Goal: Task Accomplishment & Management: Manage account settings

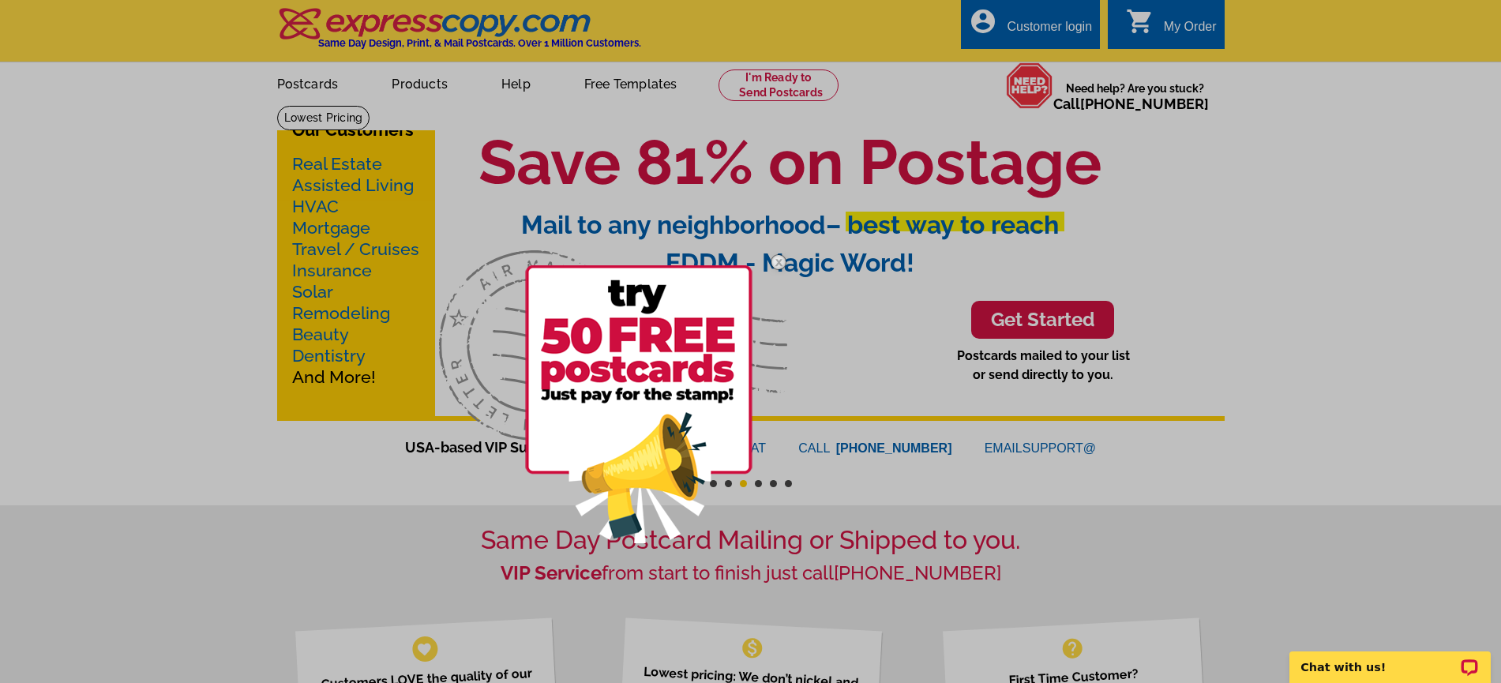
click at [597, 324] on img at bounding box center [638, 404] width 227 height 278
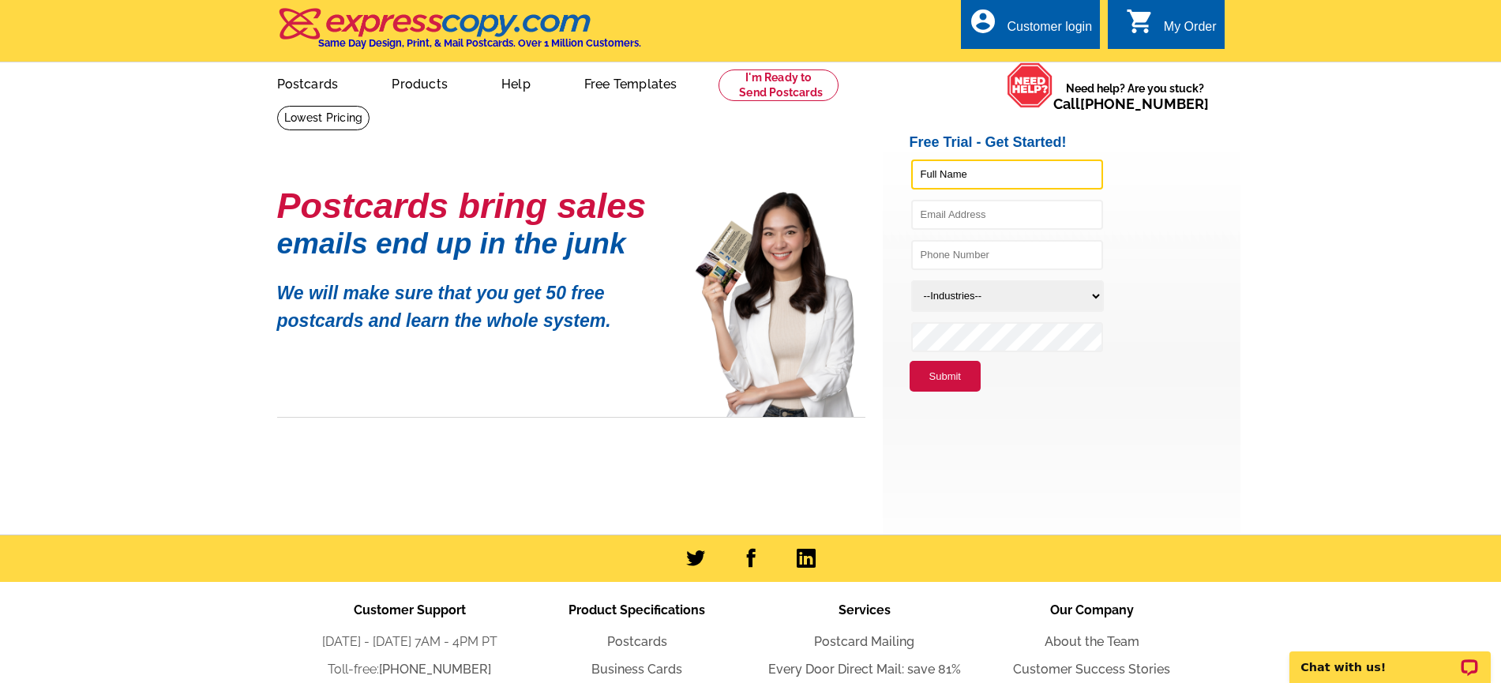
click at [984, 171] on input "text" at bounding box center [1007, 175] width 192 height 30
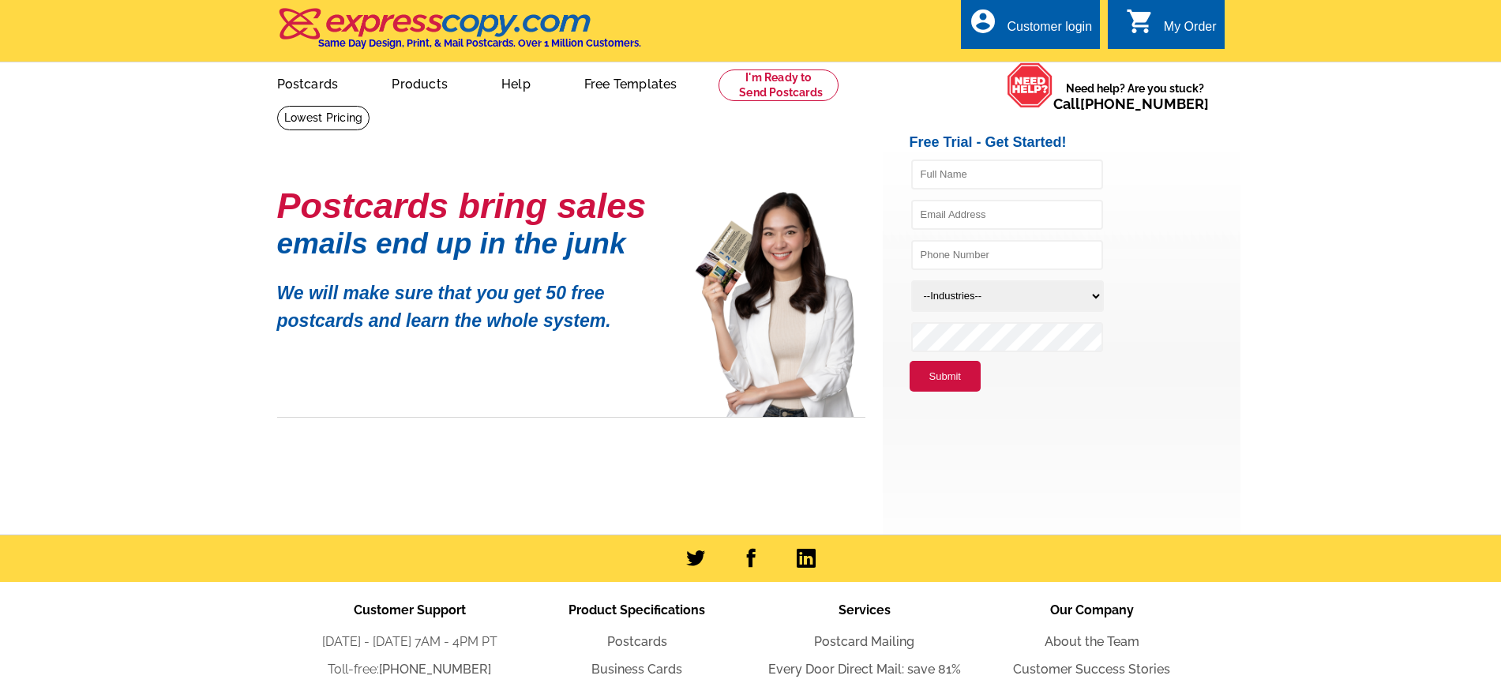
click at [990, 296] on select "--Industries-- Residential Real Estate Accounting Agriculture Architecture Arts…" at bounding box center [1007, 296] width 193 height 32
select select "785"
click at [911, 281] on select "--Industries-- Residential Real Estate Accounting Agriculture Architecture Arts…" at bounding box center [1007, 296] width 193 height 32
click at [957, 172] on input "text" at bounding box center [1007, 175] width 192 height 30
type input "Petru"
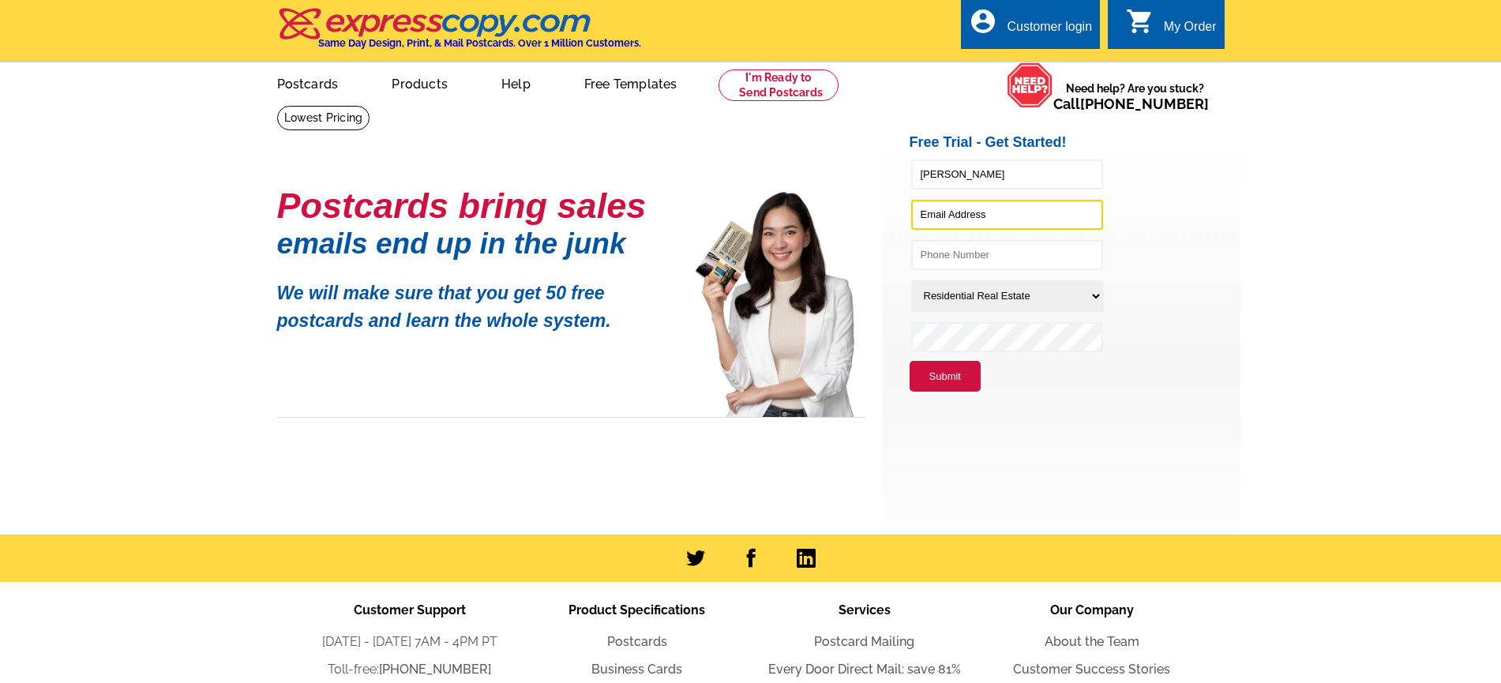
click at [1082, 212] on input "text" at bounding box center [1007, 215] width 192 height 30
type input "[EMAIL_ADDRESS][DOMAIN_NAME]"
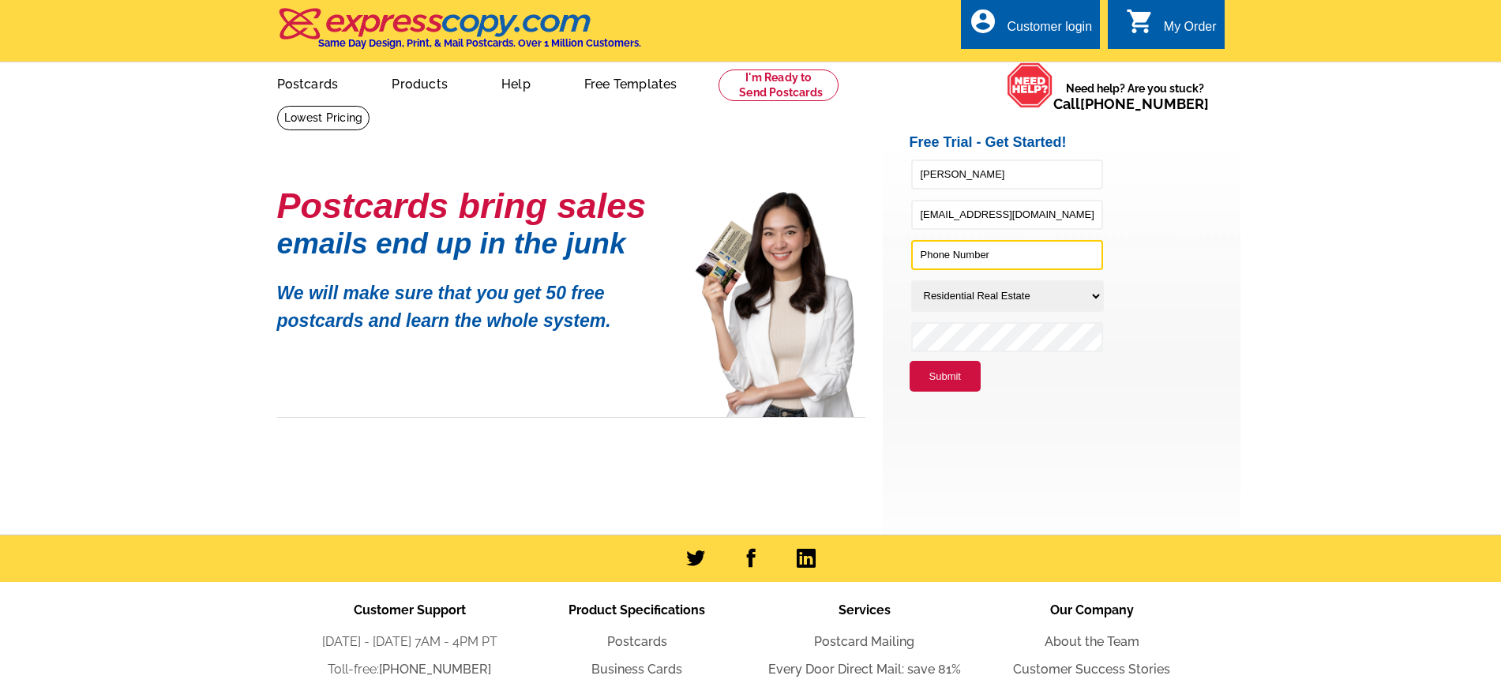
click at [1056, 265] on input "text" at bounding box center [1007, 255] width 192 height 30
type input "5715771618"
click at [1068, 29] on div "Customer login" at bounding box center [1049, 31] width 85 height 22
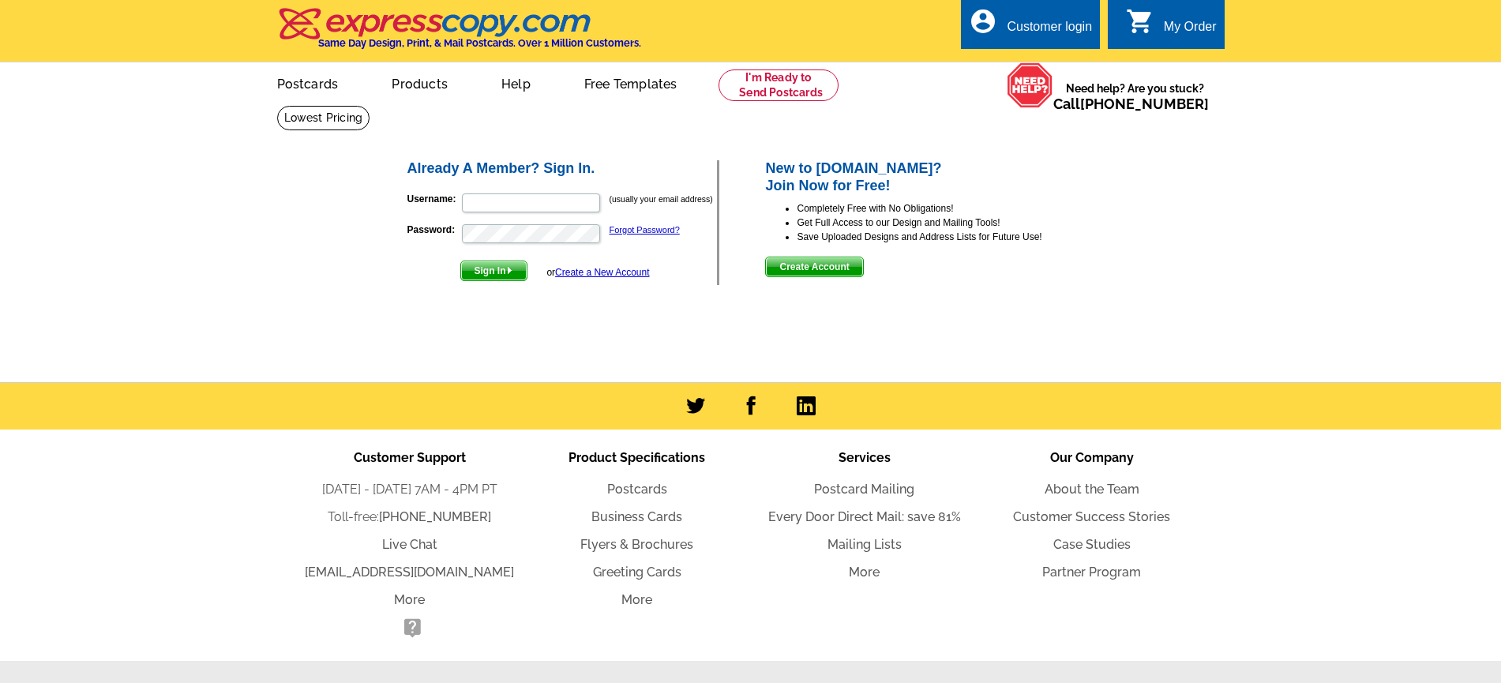
click at [841, 261] on span "Create Account" at bounding box center [814, 266] width 96 height 19
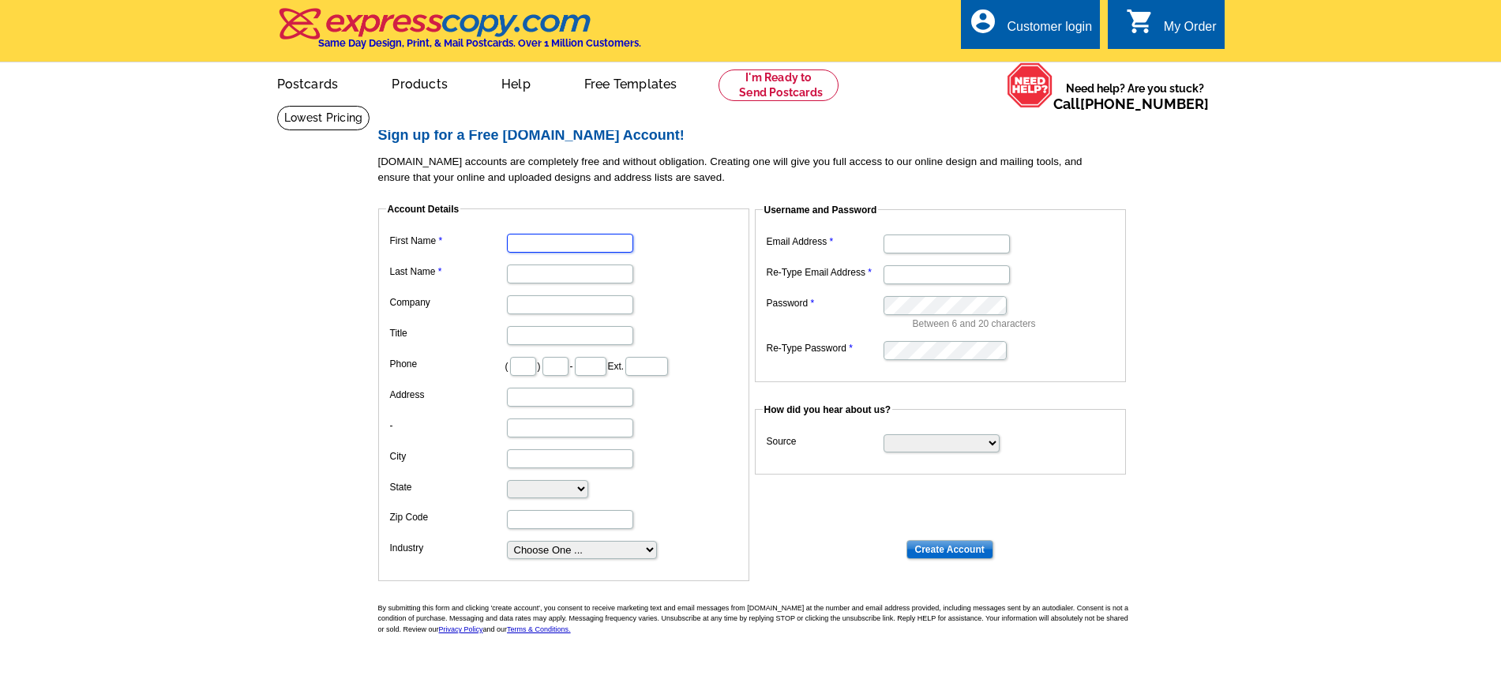
click at [612, 244] on input "First Name" at bounding box center [570, 243] width 126 height 19
type input "Petru"
click at [598, 266] on input "Last Name" at bounding box center [570, 274] width 126 height 19
type input "Drumea"
click at [520, 308] on input "Company" at bounding box center [570, 304] width 126 height 19
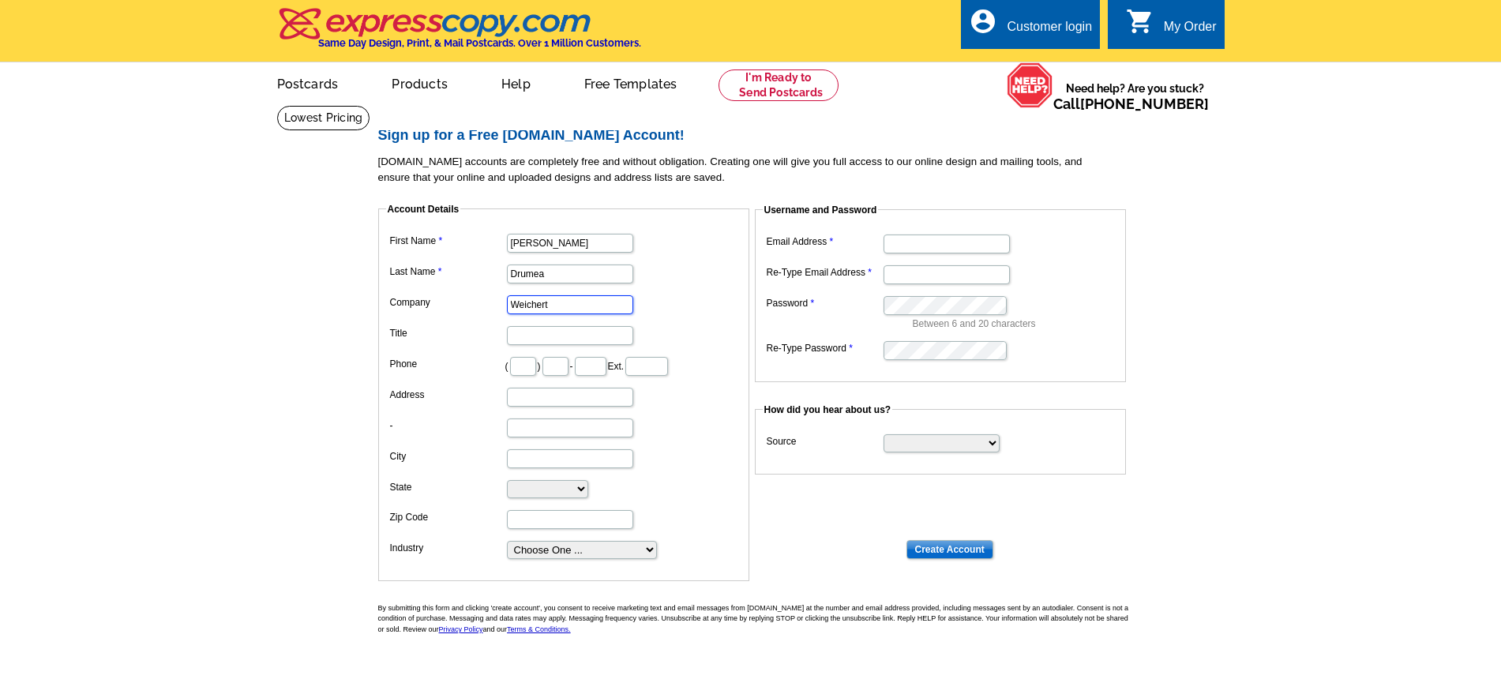
type input "Weichert"
click at [547, 340] on input "Title" at bounding box center [570, 335] width 126 height 19
click at [513, 340] on input "realtor" at bounding box center [570, 335] width 126 height 19
type input "Realtor"
click at [520, 363] on input "text" at bounding box center [523, 366] width 26 height 19
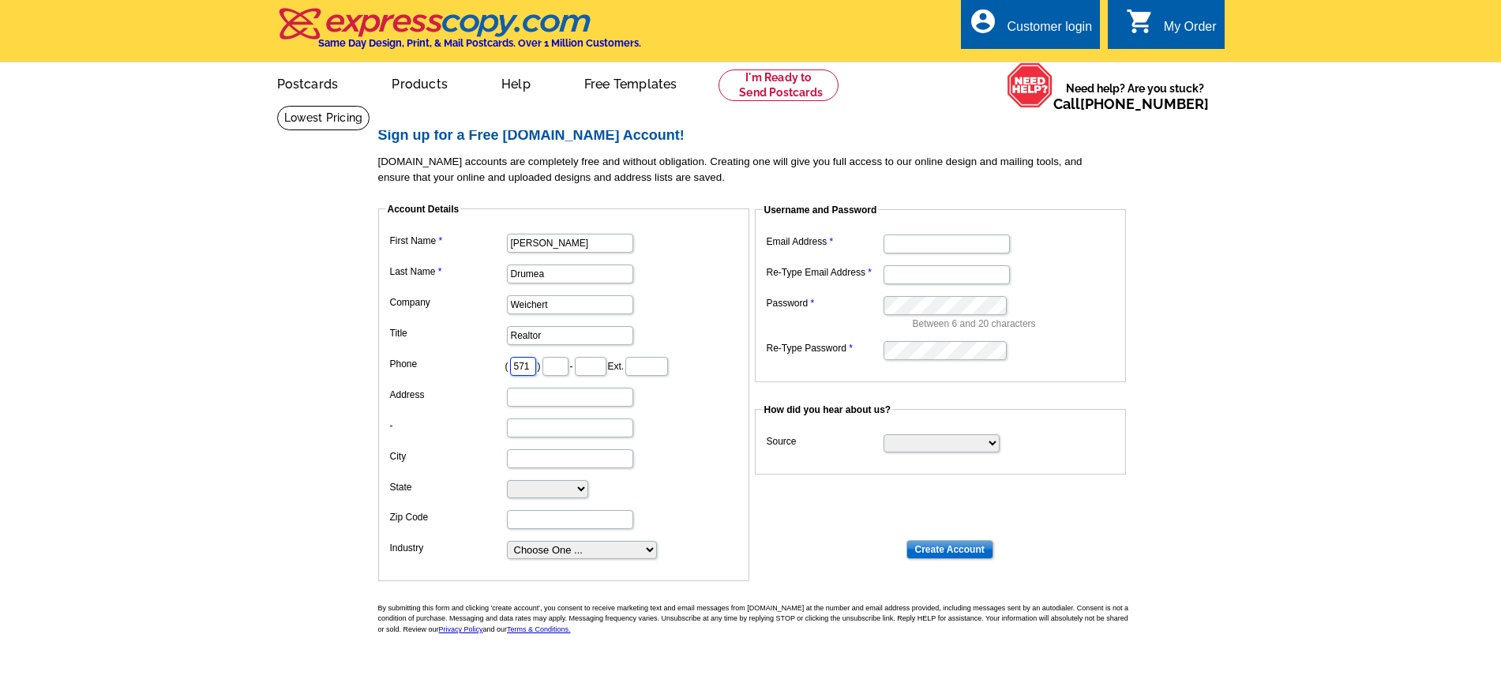
type input "571"
click at [564, 369] on input "text" at bounding box center [556, 366] width 26 height 19
type input "577"
click at [607, 365] on input "text" at bounding box center [591, 366] width 32 height 19
type input "1618"
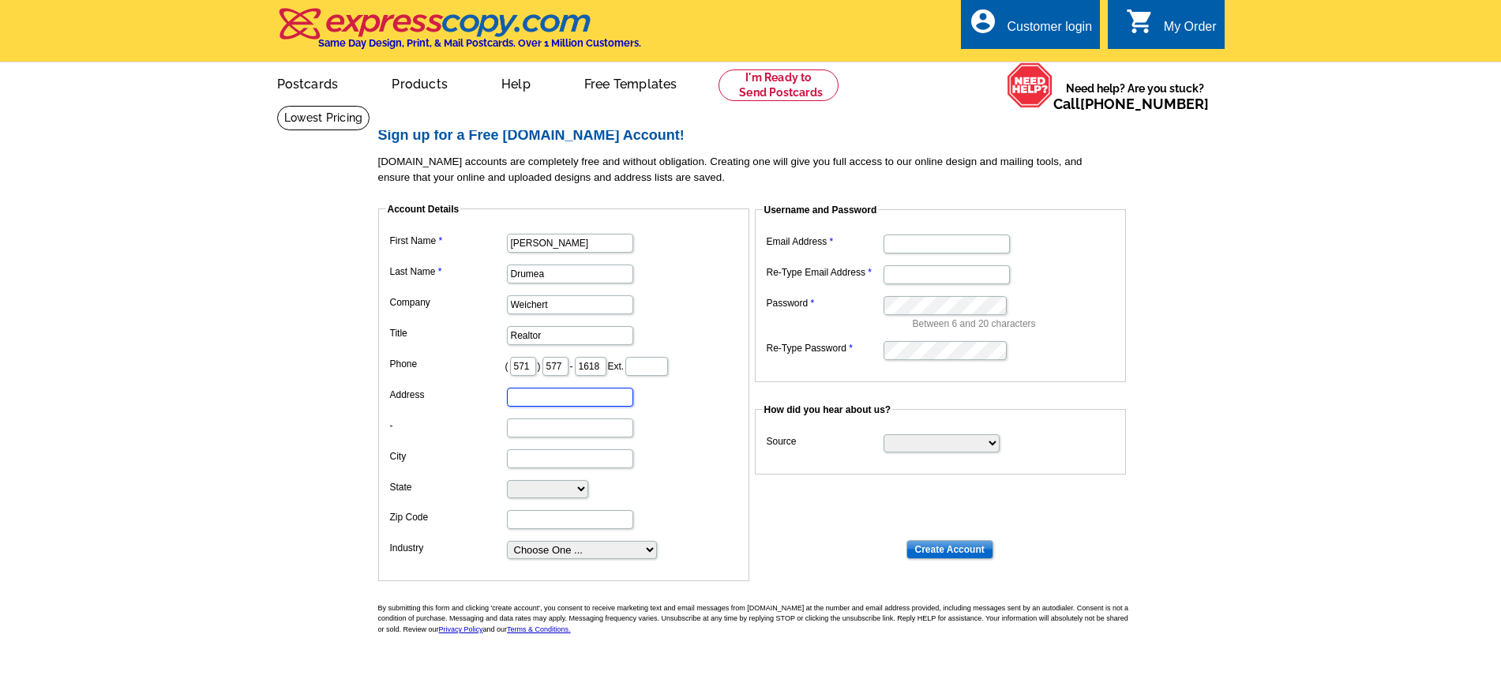
click at [597, 401] on input "Address" at bounding box center [570, 397] width 126 height 19
click at [583, 336] on input "Realtor" at bounding box center [570, 335] width 126 height 19
click at [585, 304] on input "Weichert" at bounding box center [570, 304] width 126 height 19
type input "Weichert Realtors"
click at [614, 396] on input "Address" at bounding box center [570, 397] width 126 height 19
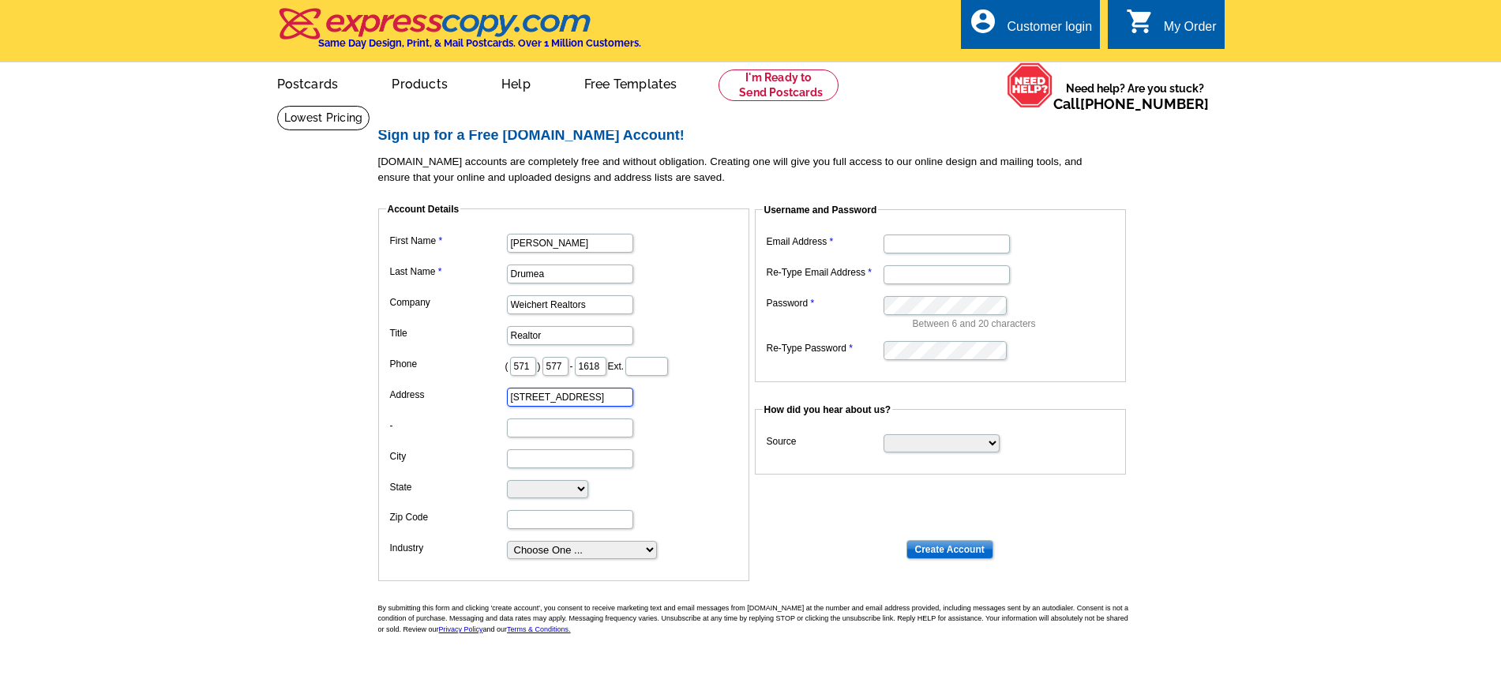
scroll to position [0, 56]
type input "20135 Lakeview Center Plaza, Suite 100"
click at [562, 454] on input "City" at bounding box center [570, 458] width 126 height 19
type input "Ashburn"
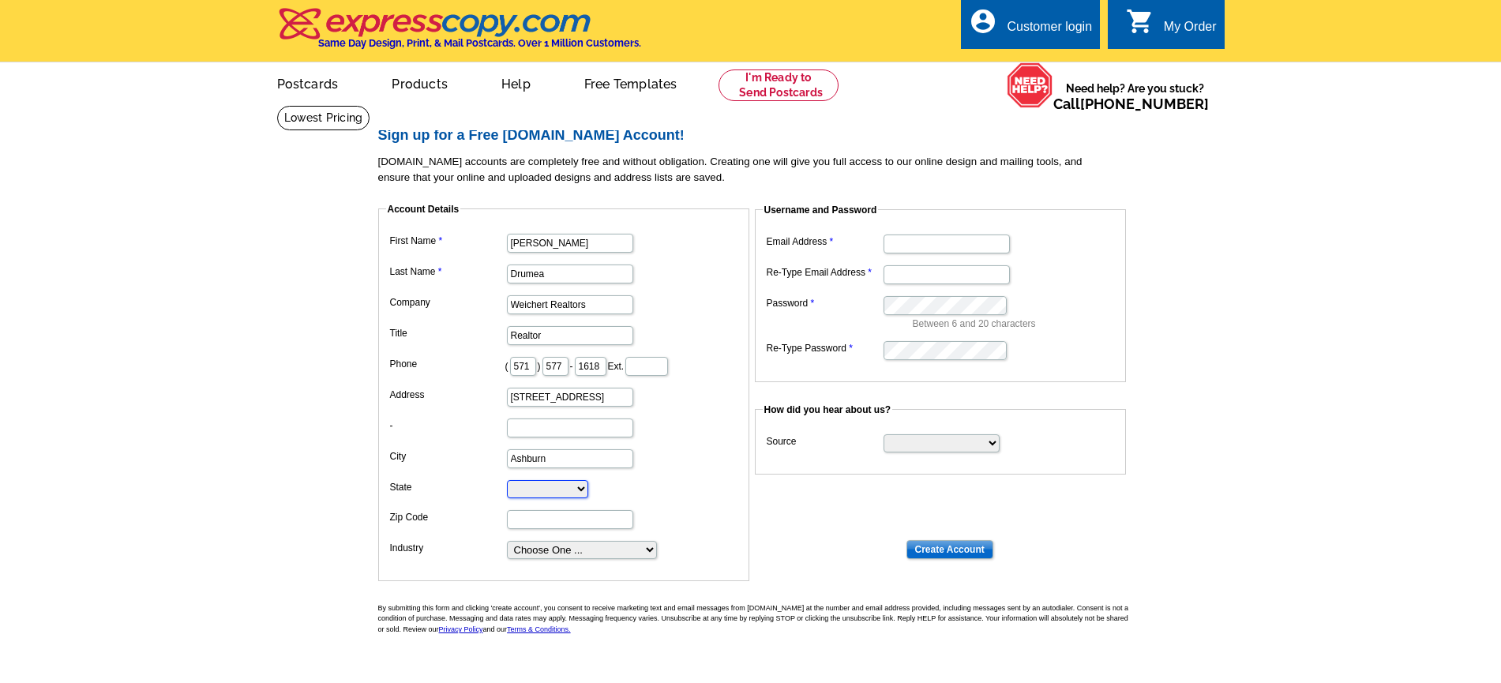
click at [565, 488] on select "Alabama Alaska Arizona Arkansas California Colorado Connecticut District of Col…" at bounding box center [547, 489] width 81 height 18
select select "VA"
click at [507, 481] on select "Alabama Alaska Arizona Arkansas California Colorado Connecticut District of Col…" at bounding box center [547, 489] width 81 height 18
click at [577, 519] on input "Zip Code" at bounding box center [570, 519] width 126 height 19
type input "20147"
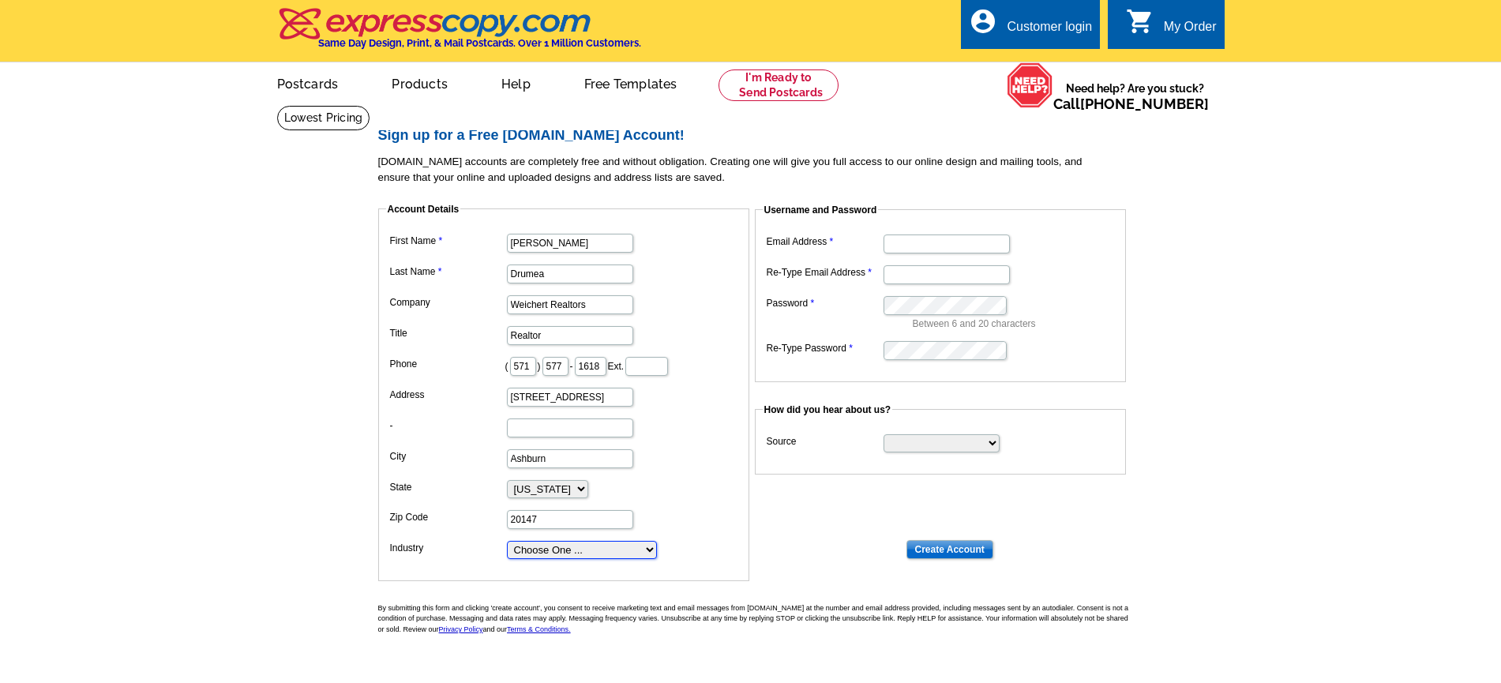
click at [577, 553] on select "Choose One ... Residential Real Estate Accounting Agriculture Architecture Arts…" at bounding box center [582, 550] width 150 height 18
select select "2"
click at [507, 542] on select "Choose One ... Residential Real Estate Accounting Agriculture Architecture Arts…" at bounding box center [582, 550] width 150 height 18
click at [925, 248] on input "Email Address" at bounding box center [947, 244] width 126 height 19
type input "[EMAIL_ADDRESS][DOMAIN_NAME]"
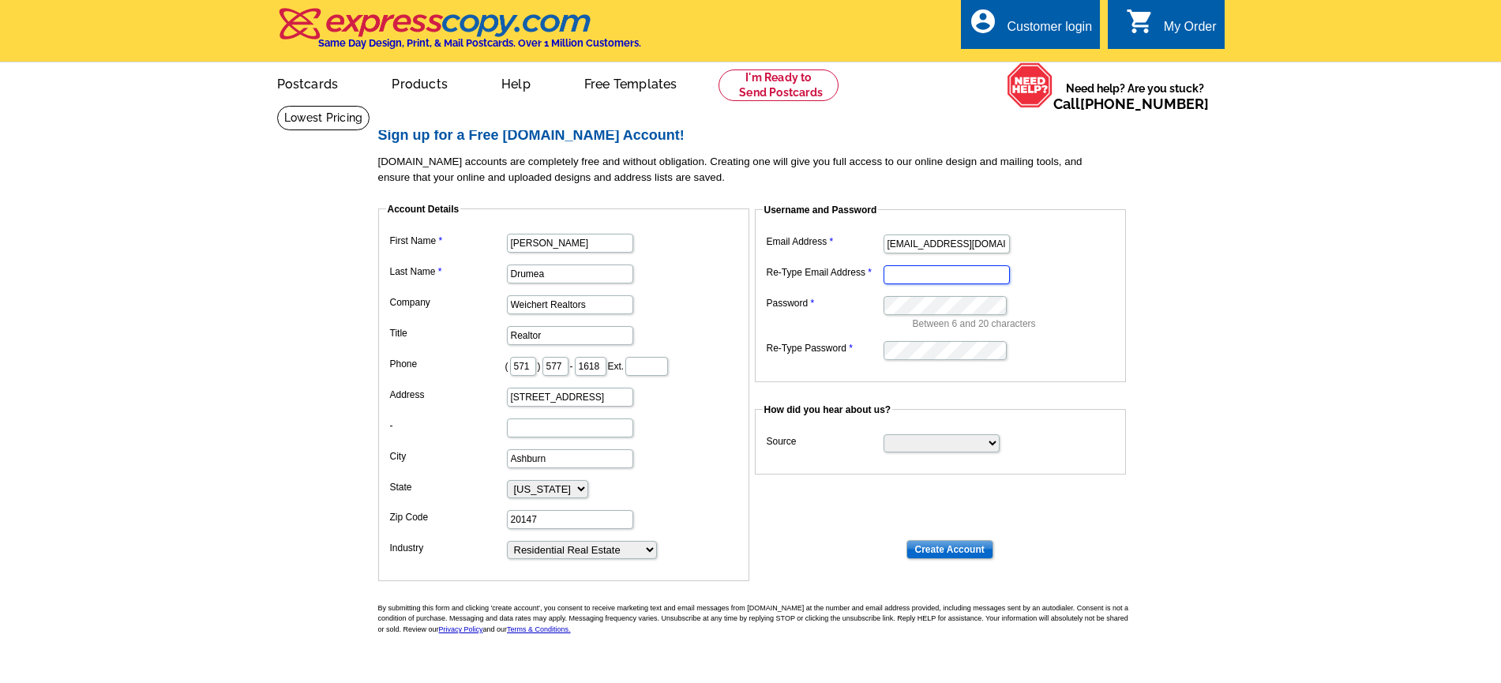
click at [979, 274] on input "Re-Type Email Address" at bounding box center [947, 274] width 126 height 19
type input "[EMAIL_ADDRESS][DOMAIN_NAME]"
click at [989, 443] on select "Search Engine Television Ad Direct Mail Postcard Email Referred by a friend Oth…" at bounding box center [942, 443] width 116 height 18
select select "postcard"
click at [884, 435] on select "Search Engine Television Ad Direct Mail Postcard Email Referred by a friend Oth…" at bounding box center [942, 443] width 116 height 18
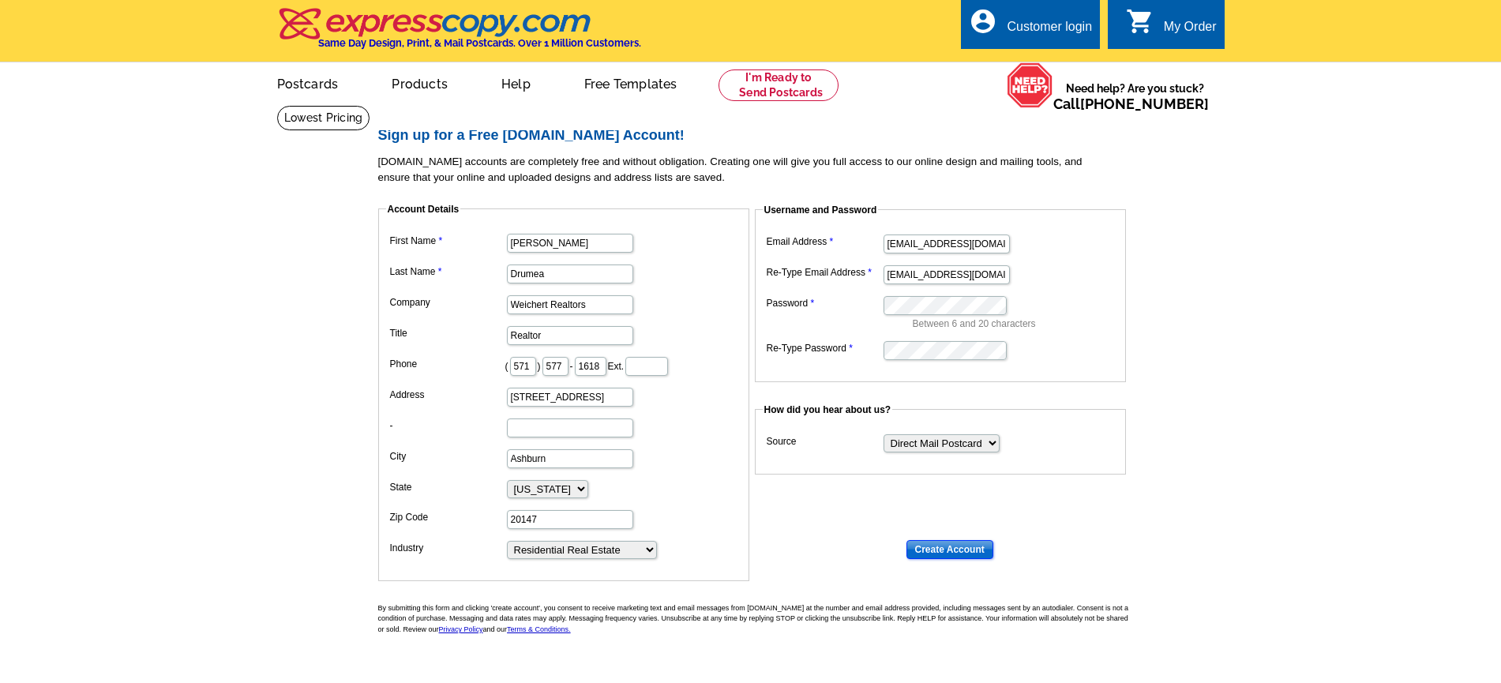
click at [982, 544] on input "Create Account" at bounding box center [950, 549] width 87 height 19
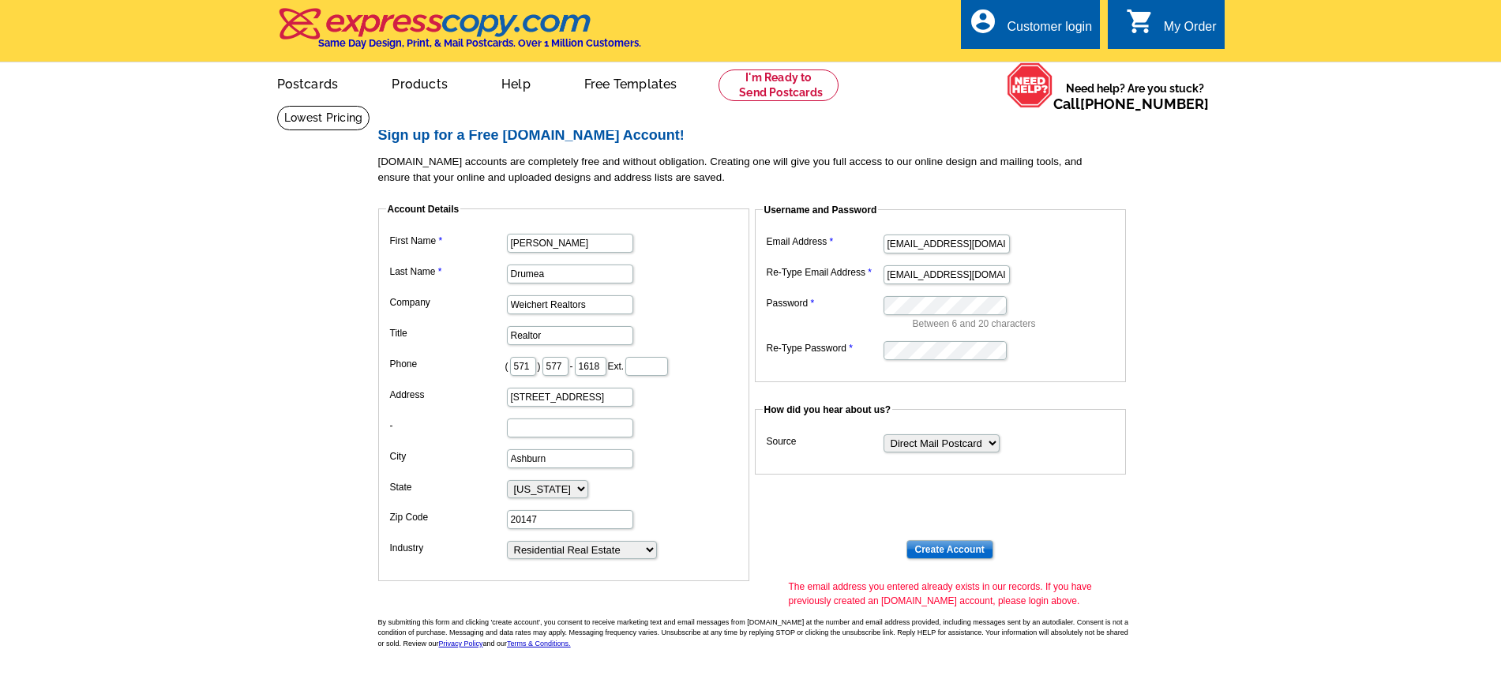
click at [1089, 24] on div "Customer login" at bounding box center [1049, 31] width 85 height 22
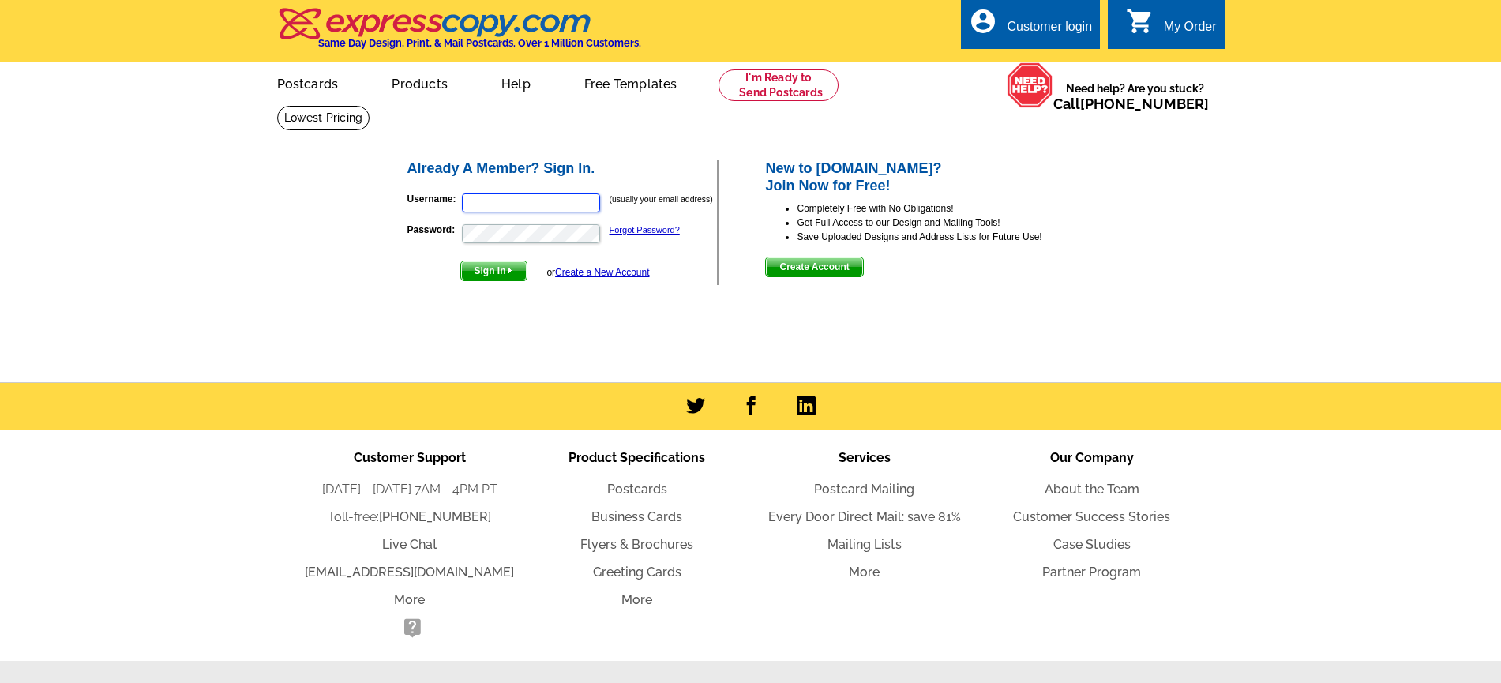
click at [571, 202] on input "Username:" at bounding box center [531, 202] width 138 height 19
type input "[EMAIL_ADDRESS][DOMAIN_NAME]"
click at [671, 229] on link "Forgot Password?" at bounding box center [645, 229] width 70 height 9
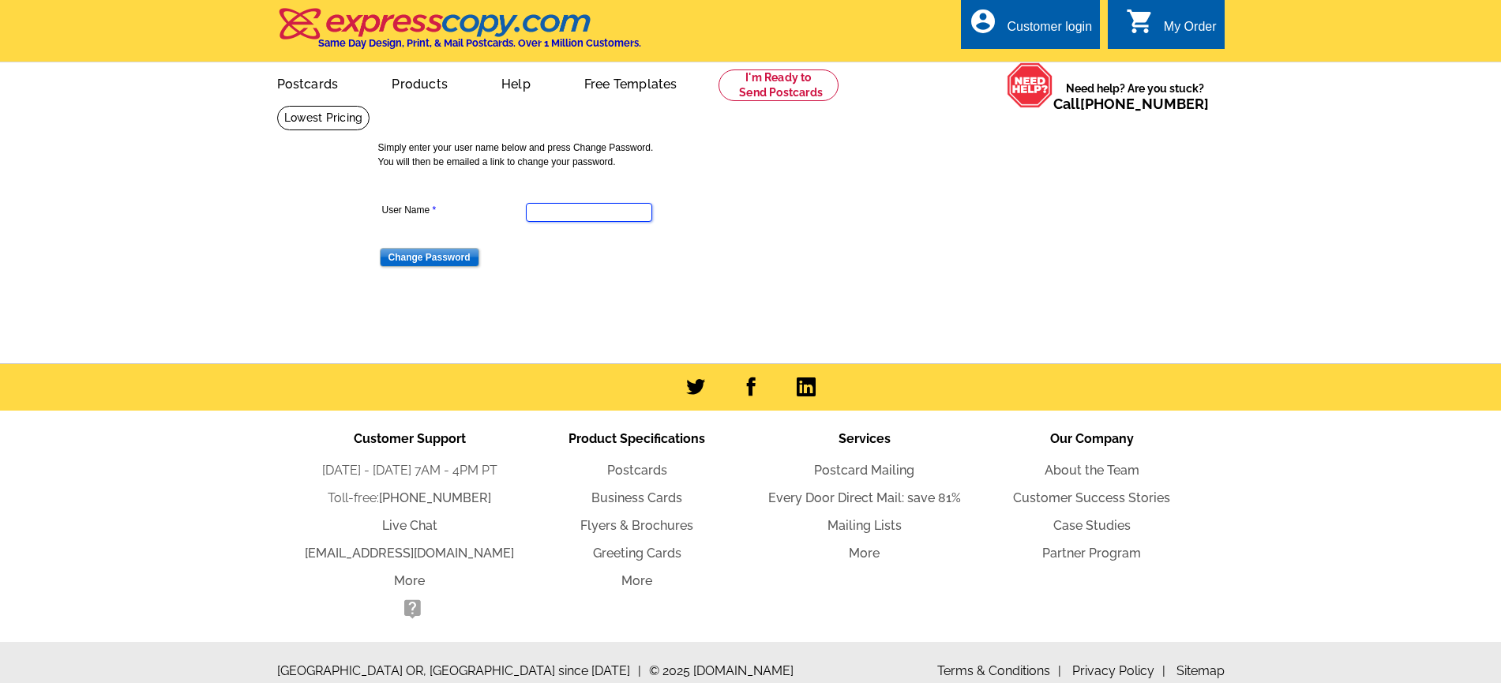
click at [627, 208] on input "User Name" at bounding box center [589, 212] width 126 height 19
type input "geonis63@gmail.com"
click at [467, 255] on input "Change Password" at bounding box center [430, 257] width 100 height 19
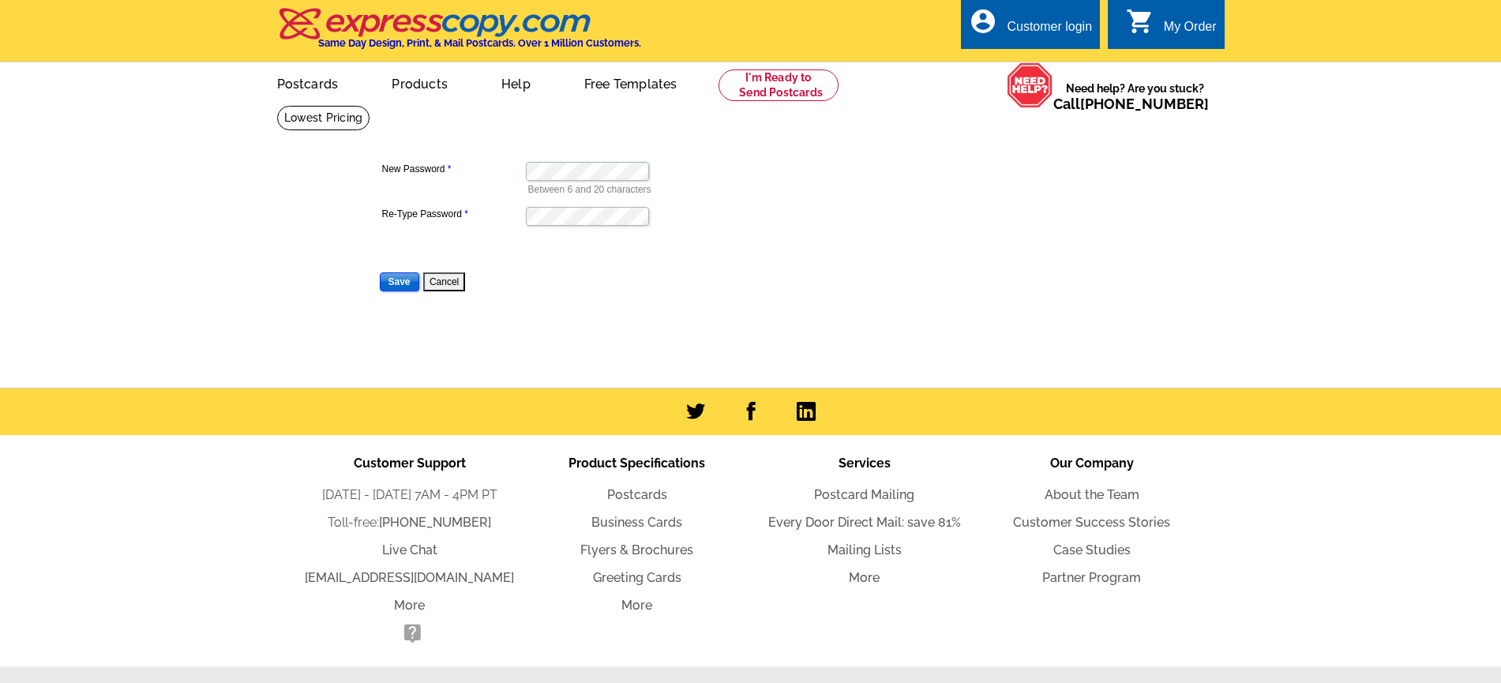
click at [388, 285] on input "Save" at bounding box center [399, 281] width 39 height 19
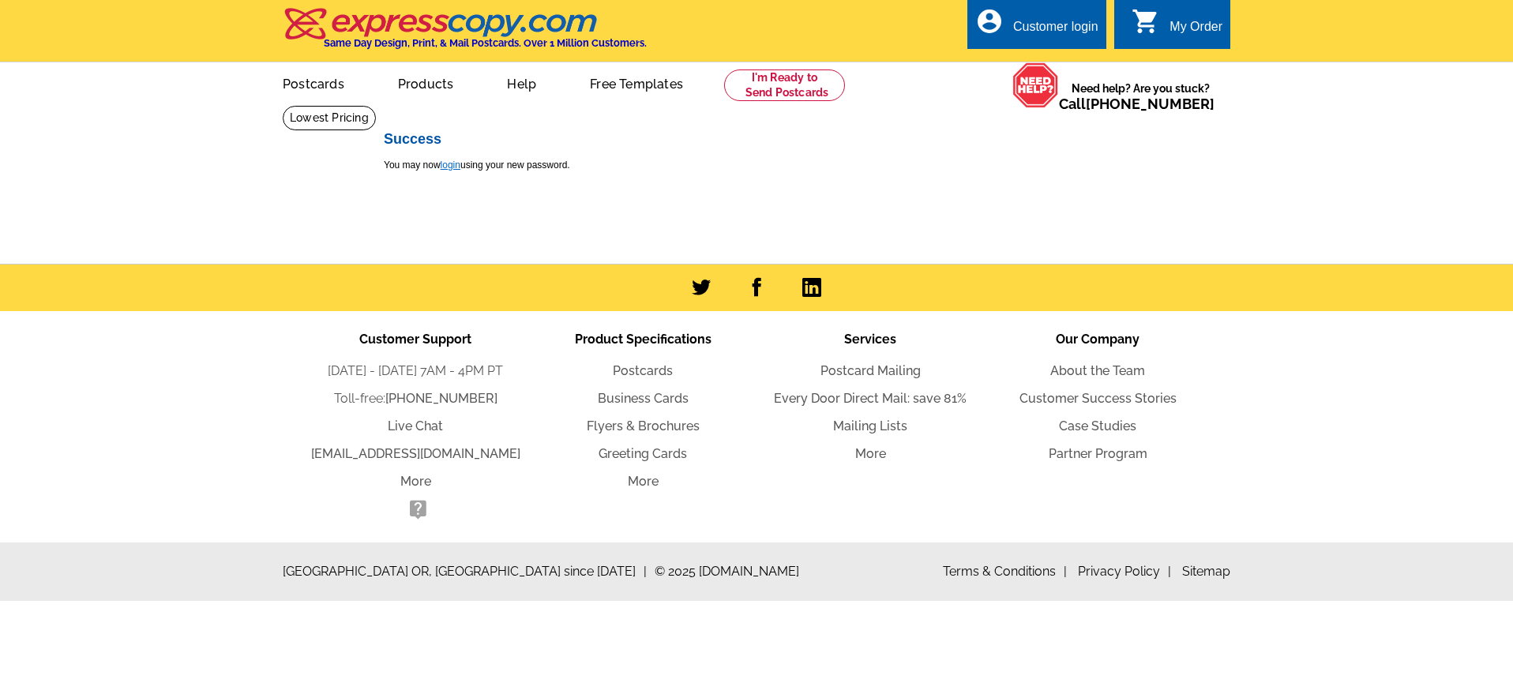
click at [456, 170] on link "login" at bounding box center [451, 165] width 20 height 11
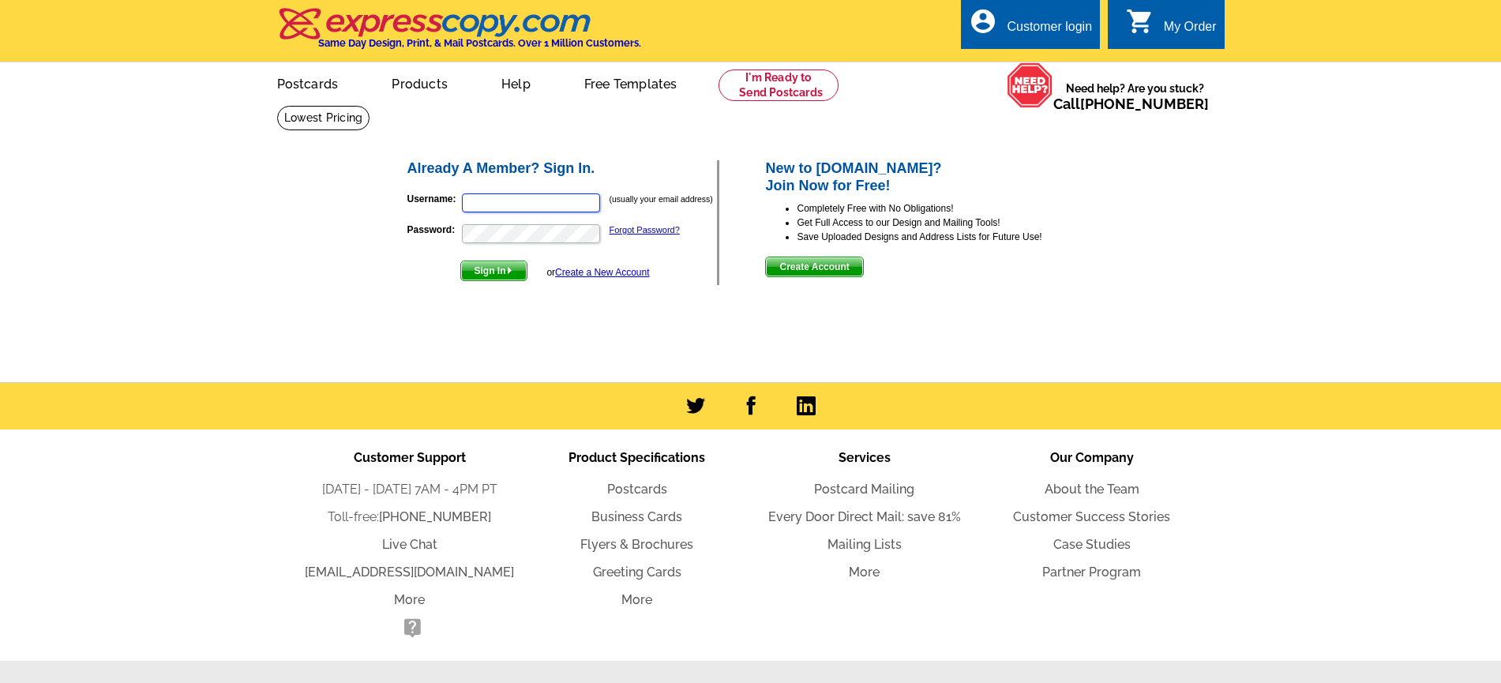
click at [495, 205] on input "Username:" at bounding box center [531, 202] width 138 height 19
type input "[EMAIL_ADDRESS][DOMAIN_NAME]"
click at [513, 269] on img "submit" at bounding box center [509, 270] width 7 height 7
